Goal: Task Accomplishment & Management: Use online tool/utility

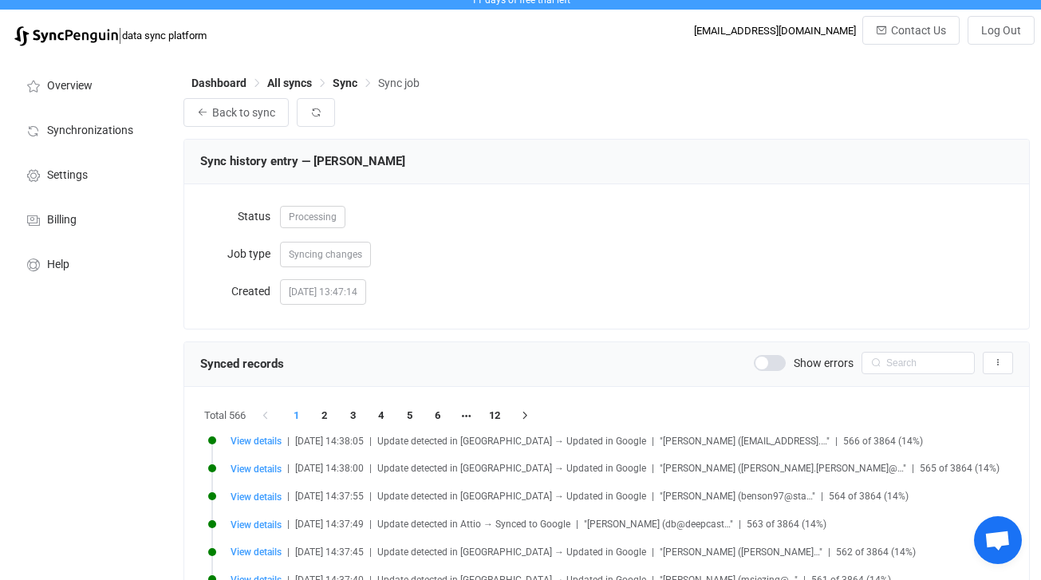
scroll to position [11, 0]
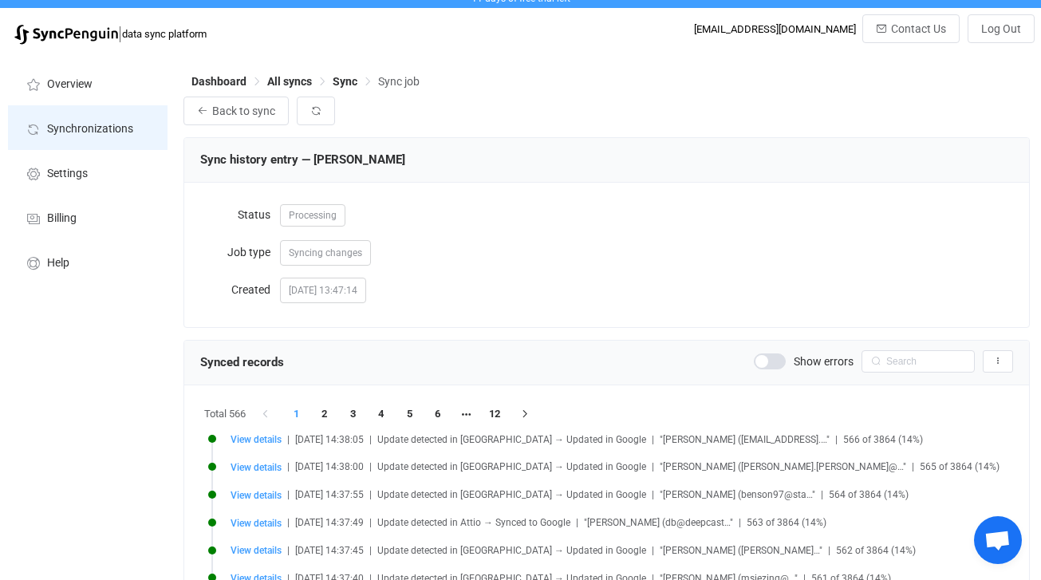
click at [105, 128] on span "Synchronizations" at bounding box center [90, 129] width 86 height 13
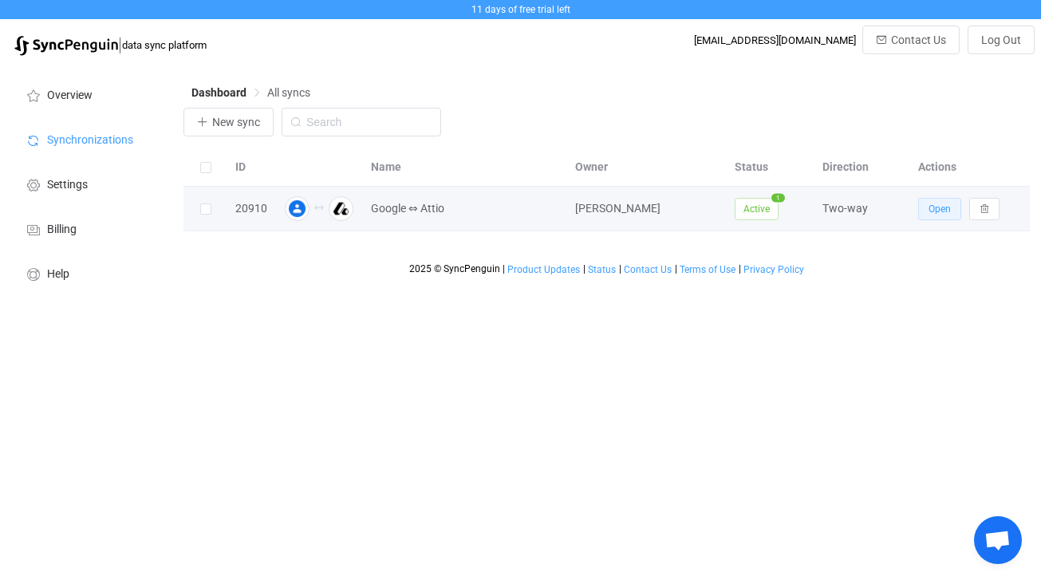
click at [924, 211] on button "Open" at bounding box center [939, 209] width 43 height 22
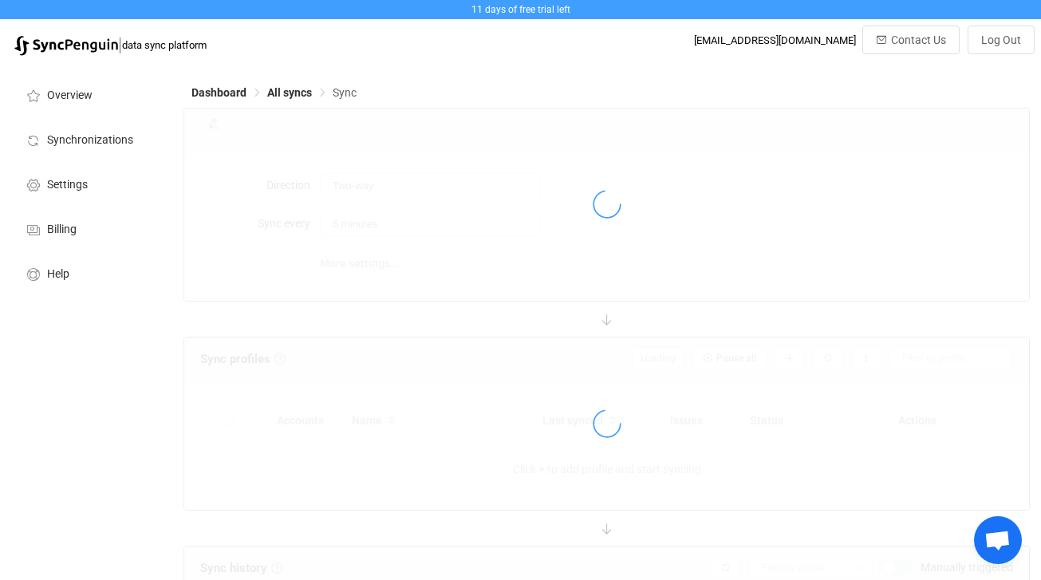
type input "15 minutes"
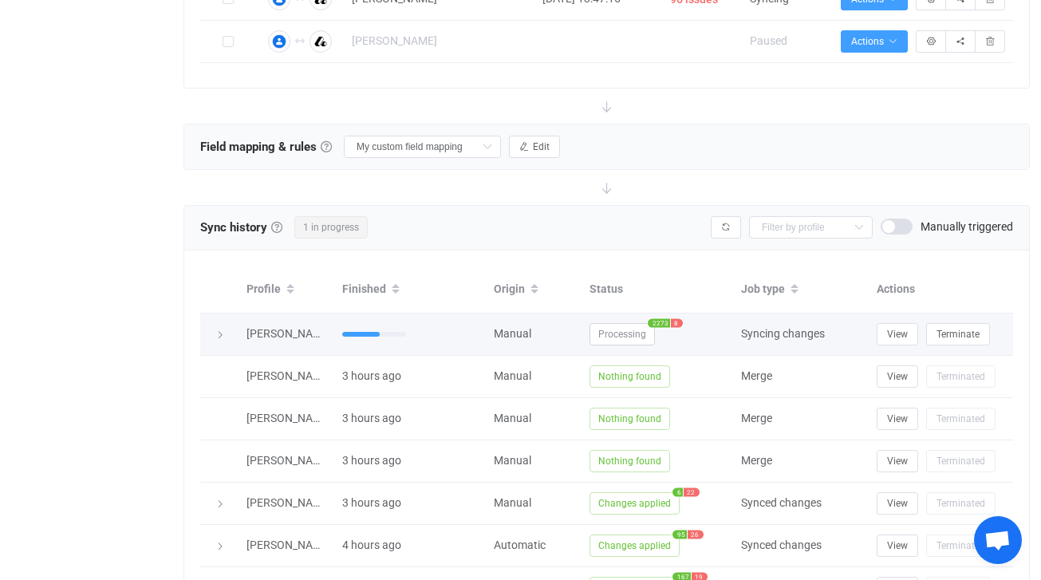
scroll to position [469, 0]
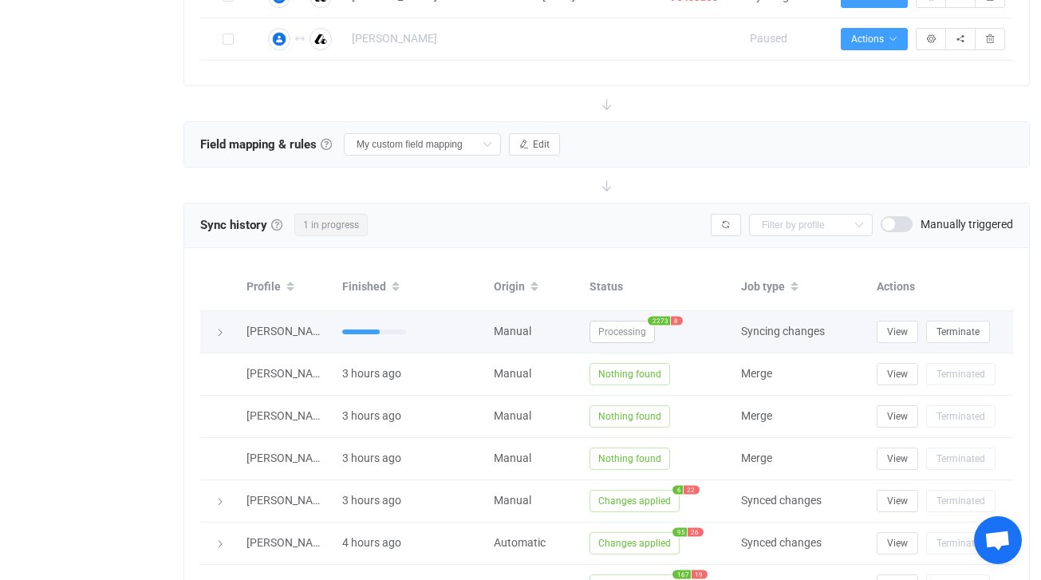
click at [222, 332] on icon at bounding box center [220, 333] width 10 height 10
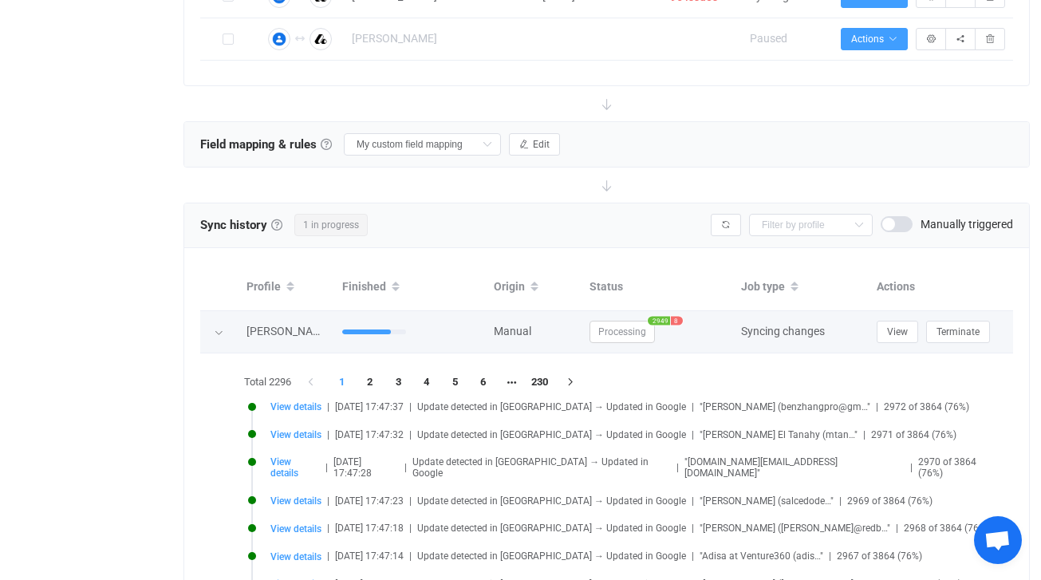
click at [675, 317] on span "8" at bounding box center [677, 320] width 12 height 9
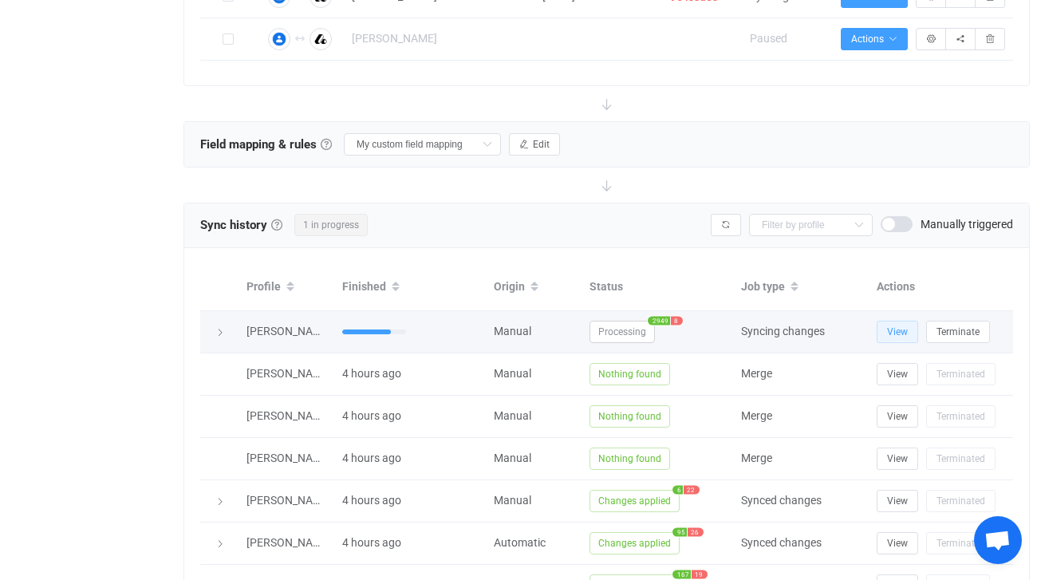
click at [898, 333] on span "View" at bounding box center [897, 331] width 21 height 11
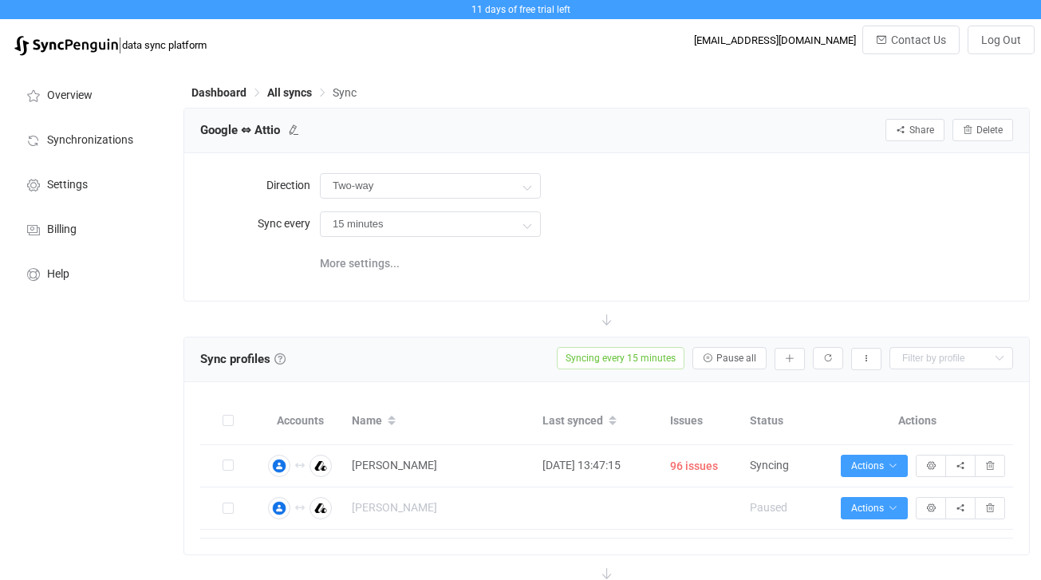
scroll to position [628, 0]
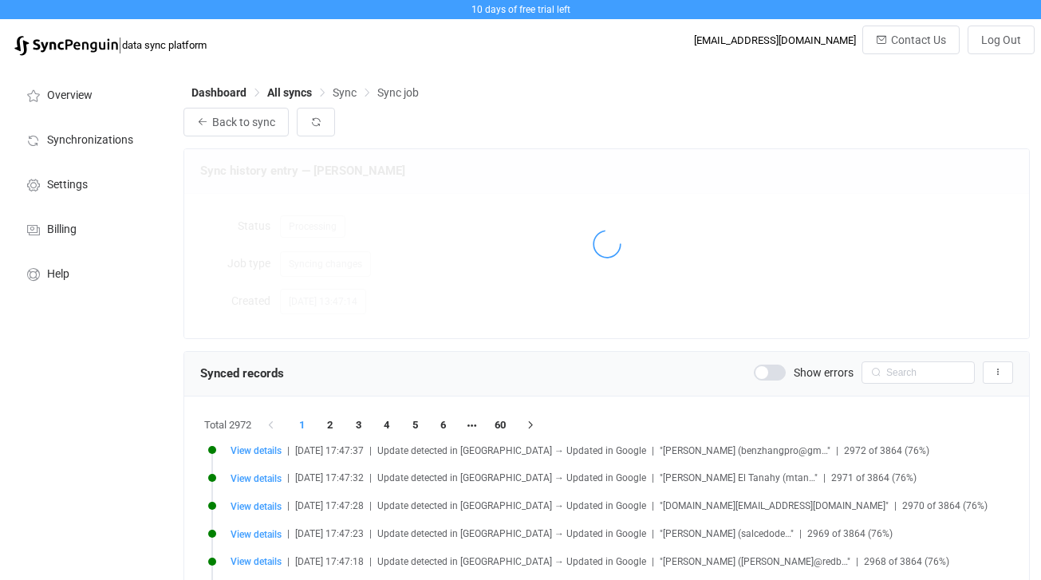
click at [774, 376] on span at bounding box center [770, 372] width 32 height 16
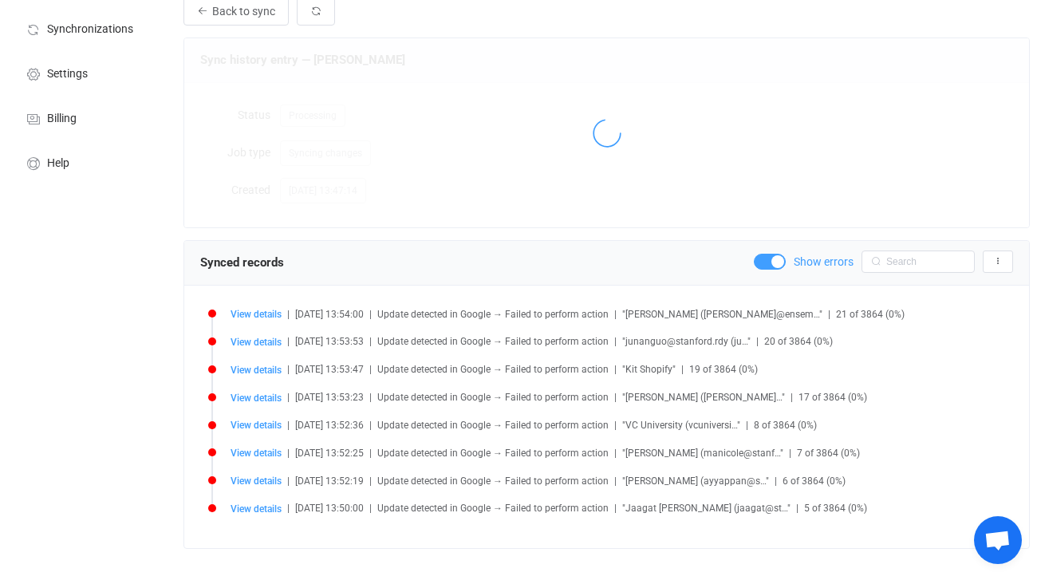
scroll to position [132, 0]
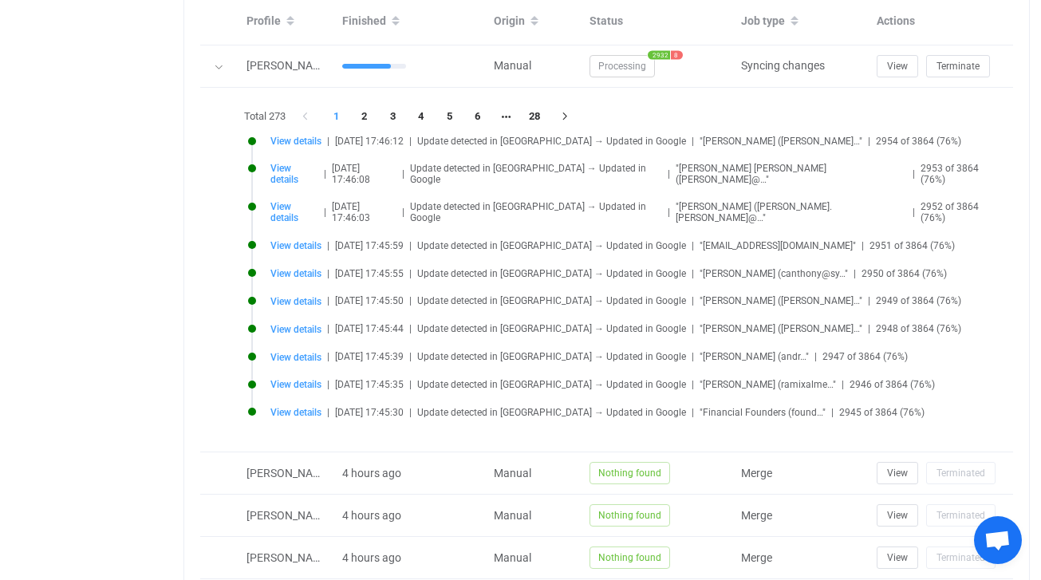
scroll to position [0, 19]
